Goal: Task Accomplishment & Management: Manage account settings

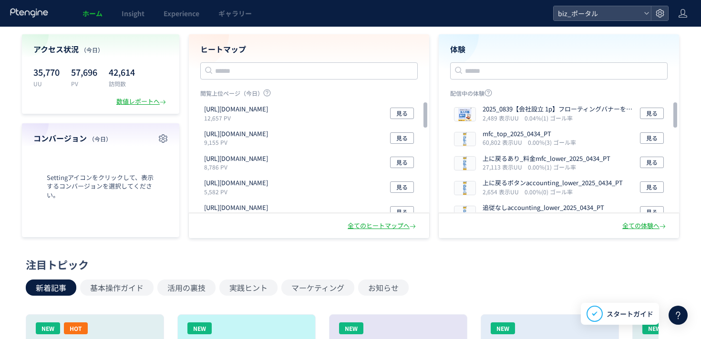
scroll to position [37, 0]
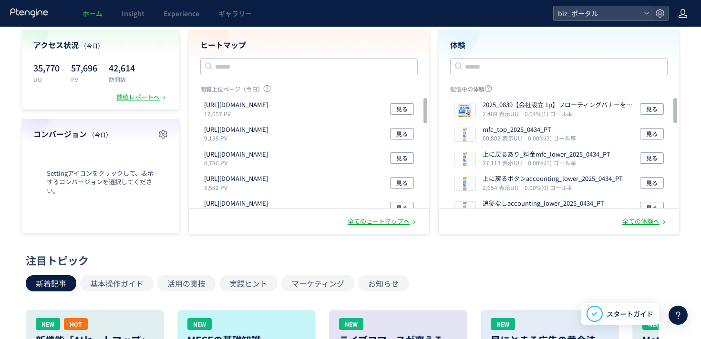
click at [686, 11] on icon at bounding box center [683, 14] width 10 height 10
click at [664, 54] on span "ログアウト" at bounding box center [651, 53] width 33 height 10
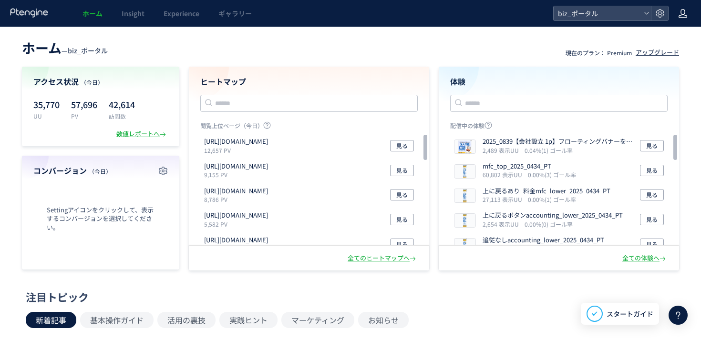
click at [685, 15] on use at bounding box center [682, 13] width 9 height 9
click at [673, 35] on span "アカウント設定" at bounding box center [658, 38] width 47 height 10
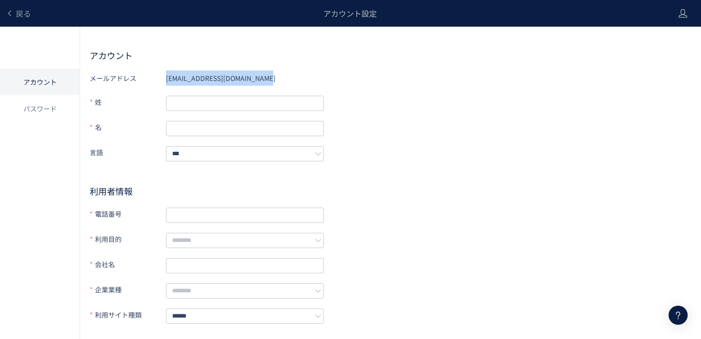
drag, startPoint x: 270, startPoint y: 80, endPoint x: 154, endPoint y: 80, distance: 115.9
click at [154, 80] on div "メールアドレス [EMAIL_ADDRESS][DOMAIN_NAME]" at bounding box center [207, 78] width 234 height 15
copy div "メールアドレス [EMAIL_ADDRESS][DOMAIN_NAME]"
